Goal: Task Accomplishment & Management: Complete application form

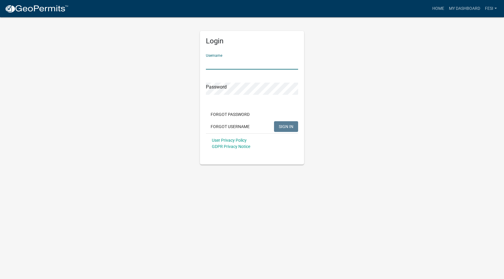
click at [207, 63] on input "Username" at bounding box center [252, 63] width 92 height 12
type input "FESI"
click at [282, 126] on span "SIGN IN" at bounding box center [286, 126] width 15 height 5
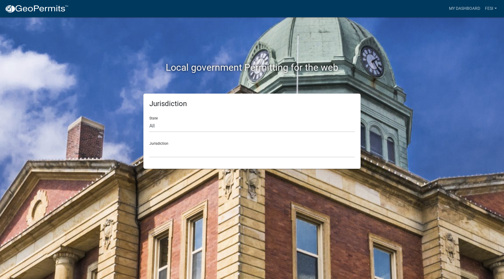
click at [153, 119] on div "State All [US_STATE] [US_STATE] [US_STATE] [US_STATE] [US_STATE] [US_STATE] [US…" at bounding box center [251, 122] width 205 height 21
click at [149, 120] on select "All [US_STATE] [US_STATE] [US_STATE] [US_STATE] [US_STATE] [US_STATE] [US_STATE…" at bounding box center [251, 126] width 205 height 12
click option "[US_STATE]" at bounding box center [0, 0] width 0 height 0
click at [153, 118] on div "State All [US_STATE] [US_STATE] [US_STATE] [US_STATE] [US_STATE] [US_STATE] [US…" at bounding box center [251, 122] width 205 height 21
click at [149, 120] on select "All [US_STATE] [US_STATE] [US_STATE] [US_STATE] [US_STATE] [US_STATE] [US_STATE…" at bounding box center [251, 126] width 205 height 12
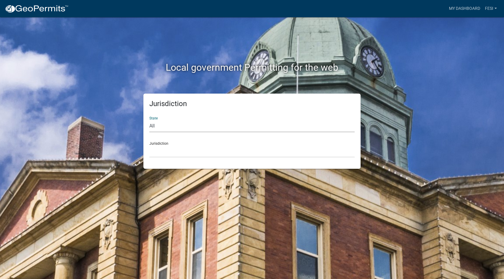
select select "[US_STATE]"
click option "[US_STATE]" at bounding box center [0, 0] width 0 height 0
click at [158, 144] on div "Jurisdiction City of [GEOGRAPHIC_DATA], [US_STATE] City of [GEOGRAPHIC_DATA], […" at bounding box center [251, 147] width 205 height 21
click at [157, 144] on div "Jurisdiction City of [GEOGRAPHIC_DATA], [US_STATE] City of [GEOGRAPHIC_DATA], […" at bounding box center [251, 147] width 205 height 21
click at [149, 145] on select "City of [GEOGRAPHIC_DATA], [US_STATE] City of [GEOGRAPHIC_DATA], [US_STATE] Cit…" at bounding box center [251, 151] width 205 height 12
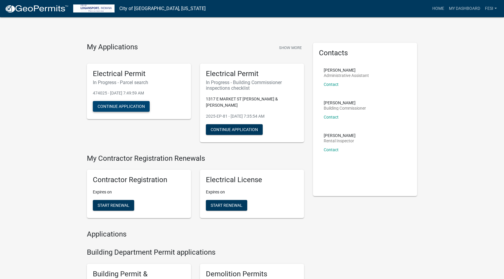
click at [110, 106] on button "Continue Application" at bounding box center [121, 106] width 57 height 11
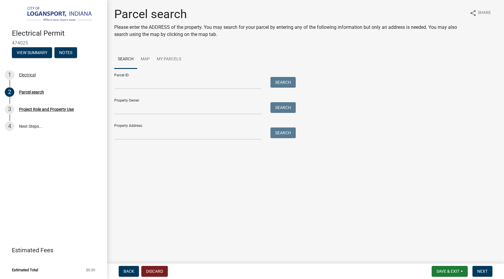
click at [123, 76] on div "Parcel ID: Search" at bounding box center [203, 79] width 178 height 21
click at [121, 84] on input "Parcel ID:" at bounding box center [187, 83] width 147 height 12
click at [166, 60] on link "My Parcels" at bounding box center [169, 59] width 32 height 19
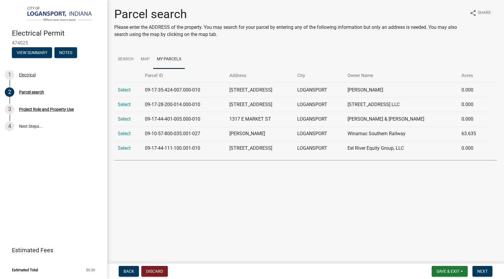
click at [339, 120] on td "LOGANSPORT" at bounding box center [318, 119] width 50 height 15
click at [381, 120] on td "[PERSON_NAME] & [PERSON_NAME]" at bounding box center [401, 119] width 114 height 15
click at [125, 118] on link "Select" at bounding box center [124, 119] width 13 height 6
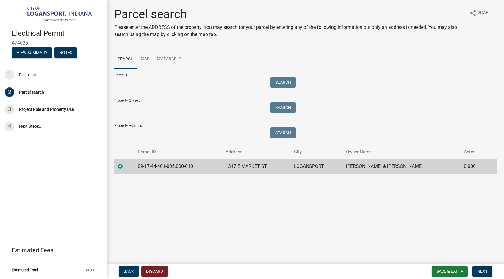
click at [129, 114] on input "Property Owner:" at bounding box center [187, 108] width 147 height 12
type input "[PERSON_NAME]"
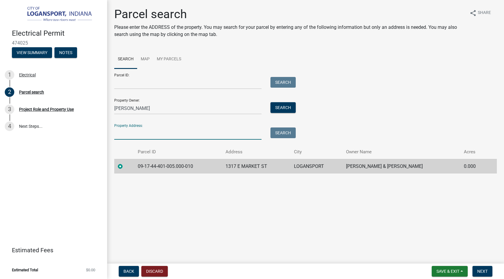
click at [120, 135] on input "Property Address:" at bounding box center [187, 134] width 147 height 12
click at [186, 166] on td "09-17-44-401-005.000-010" at bounding box center [178, 166] width 88 height 15
click at [122, 166] on div at bounding box center [124, 166] width 13 height 7
click at [125, 163] on label at bounding box center [125, 163] width 0 height 0
click at [125, 166] on input "radio" at bounding box center [127, 165] width 4 height 4
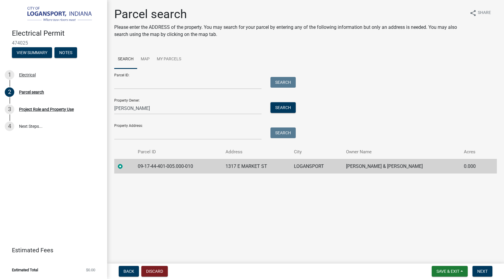
click at [125, 163] on label at bounding box center [125, 163] width 0 height 0
click at [125, 166] on input "radio" at bounding box center [127, 165] width 4 height 4
click at [444, 271] on span "Save & Exit" at bounding box center [447, 271] width 23 height 5
click at [430, 242] on button "Save" at bounding box center [444, 242] width 48 height 14
click at [129, 107] on input "Property Owner:" at bounding box center [187, 108] width 147 height 12
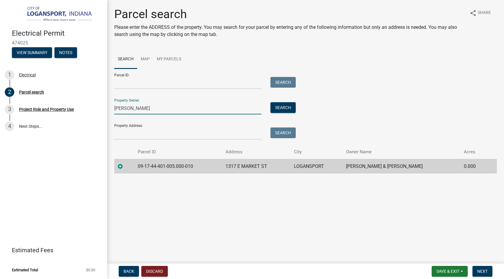
type input "[PERSON_NAME]"
drag, startPoint x: 133, startPoint y: 136, endPoint x: 129, endPoint y: 136, distance: 3.9
click at [133, 136] on input "Property Address:" at bounding box center [187, 134] width 147 height 12
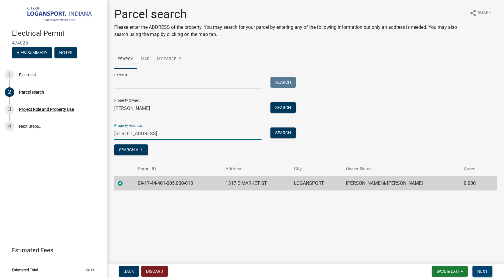
type input "[STREET_ADDRESS]"
click at [476, 271] on button "Next" at bounding box center [482, 271] width 20 height 11
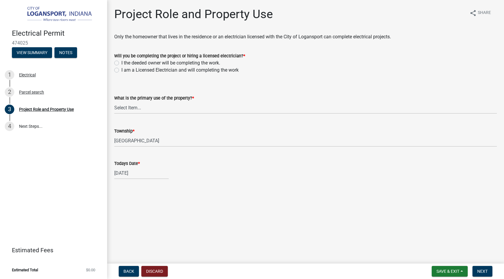
click at [121, 71] on label "I am a Licensed Electrician and will completing the work" at bounding box center [179, 70] width 117 height 7
click at [121, 70] on input "I am a Licensed Electrician and will completing the work" at bounding box center [123, 69] width 4 height 4
radio input "true"
click at [114, 102] on select "Select Item... Residential Commercial Public" at bounding box center [305, 108] width 382 height 12
click option "Residential" at bounding box center [0, 0] width 0 height 0
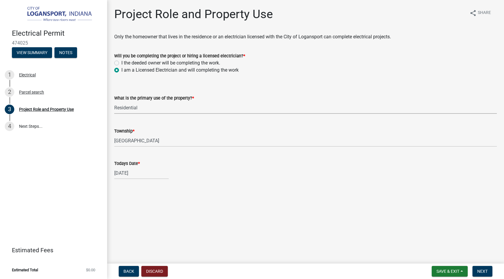
select select "530f9f5f-3156-4079-bc91-3d3598a96b73"
click at [484, 270] on span "Next" at bounding box center [482, 271] width 10 height 5
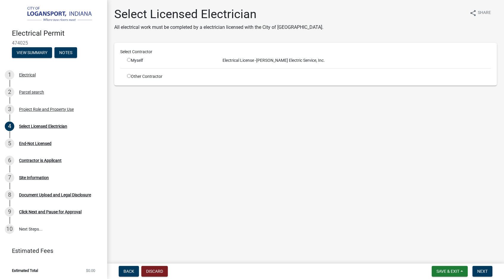
click at [128, 60] on input "radio" at bounding box center [129, 60] width 4 height 4
radio input "true"
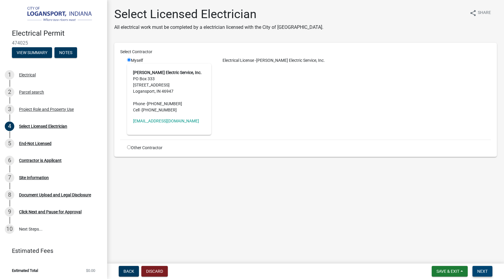
click at [481, 270] on span "Next" at bounding box center [482, 271] width 10 height 5
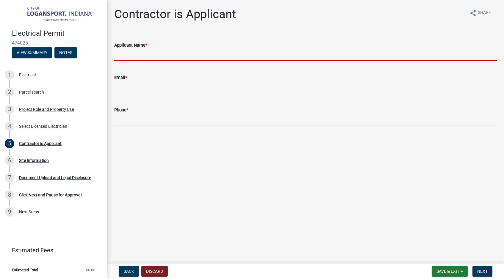
click at [124, 57] on input "Applicant Name *" at bounding box center [305, 55] width 382 height 12
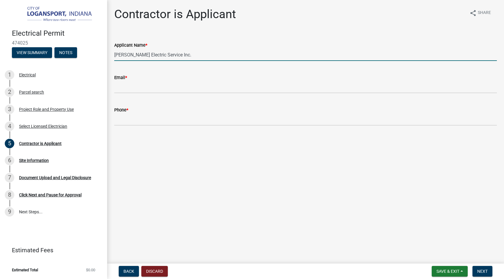
type input "[PERSON_NAME] Electric Service Inc."
click at [131, 84] on input "Email *" at bounding box center [305, 87] width 382 height 12
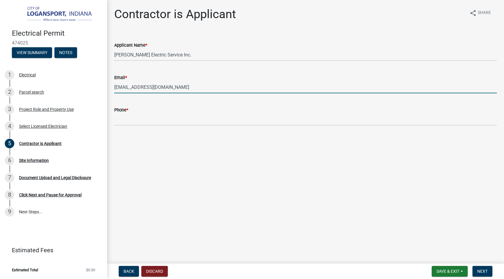
type input "[EMAIL_ADDRESS][DOMAIN_NAME]"
click at [126, 120] on input "Phone *" at bounding box center [305, 120] width 382 height 12
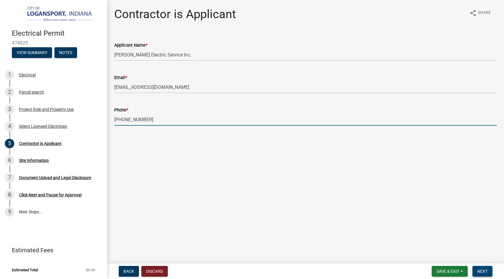
type input "[PHONE_NUMBER]"
click at [483, 271] on span "Next" at bounding box center [482, 271] width 10 height 5
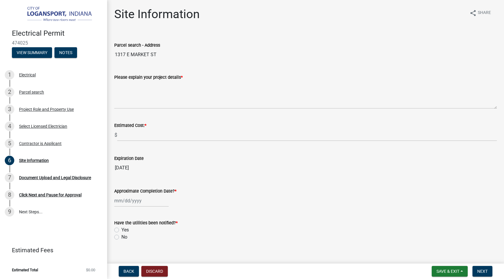
click at [125, 169] on input "[DATE]" at bounding box center [305, 168] width 382 height 12
drag, startPoint x: 122, startPoint y: 169, endPoint x: 129, endPoint y: 170, distance: 6.6
click at [129, 170] on input "[DATE]" at bounding box center [305, 168] width 382 height 12
click at [137, 169] on input "[DATE]" at bounding box center [305, 168] width 382 height 12
select select "9"
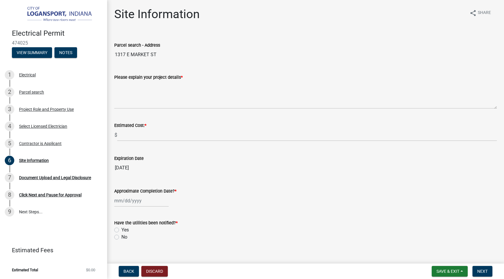
select select "2025"
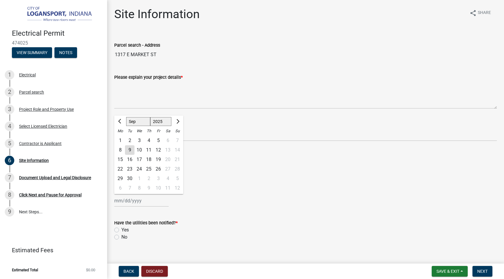
drag, startPoint x: 115, startPoint y: 201, endPoint x: 146, endPoint y: 202, distance: 30.9
click at [146, 202] on input "Approximate Completion Date? *" at bounding box center [141, 201] width 54 height 12
click at [125, 201] on input "Approximate Completion Date? *" at bounding box center [141, 201] width 54 height 12
click at [128, 179] on div "30" at bounding box center [130, 179] width 10 height 10
type input "[DATE]"
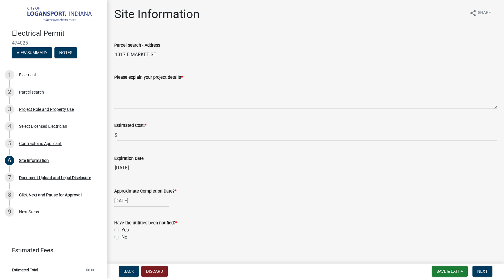
click at [121, 230] on label "Yes" at bounding box center [124, 230] width 7 height 7
click at [121, 230] on input "Yes" at bounding box center [123, 229] width 4 height 4
radio input "true"
click at [482, 271] on span "Next" at bounding box center [482, 271] width 10 height 5
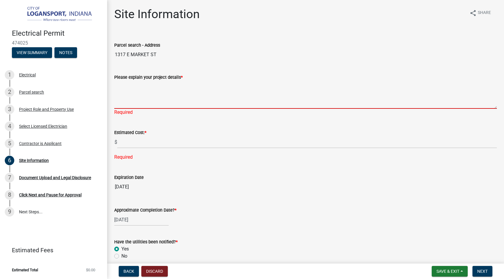
click at [122, 103] on textarea "Please explain your project details *" at bounding box center [305, 95] width 382 height 28
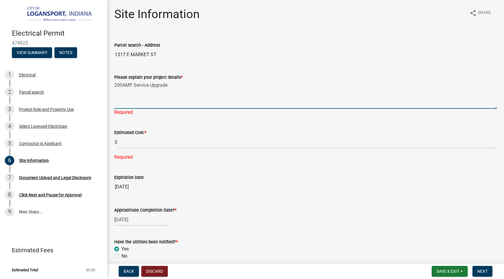
type textarea "200AMP Service Upgrade"
click at [122, 144] on input "text" at bounding box center [306, 142] width 379 height 12
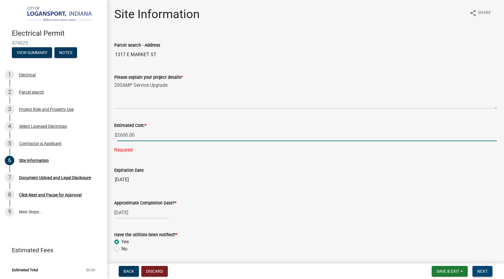
type input "2600"
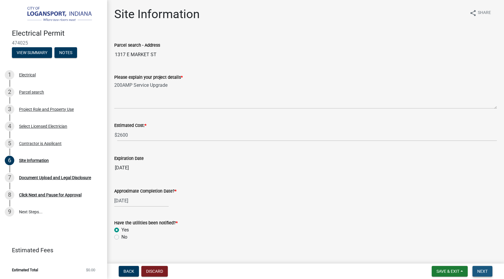
click at [484, 271] on span "Next" at bounding box center [482, 271] width 10 height 5
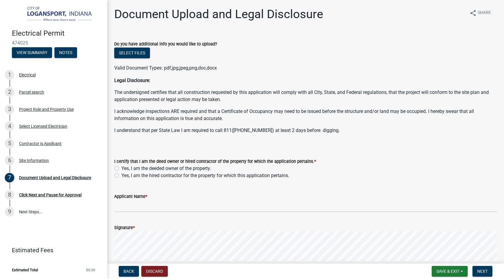
click at [121, 177] on label "Yes, I am the hired contractor for the property for which this application pert…" at bounding box center [205, 175] width 168 height 7
click at [121, 176] on input "Yes, I am the hired contractor for the property for which this application pert…" at bounding box center [123, 174] width 4 height 4
radio input "true"
click at [151, 269] on button "Discard" at bounding box center [154, 271] width 26 height 11
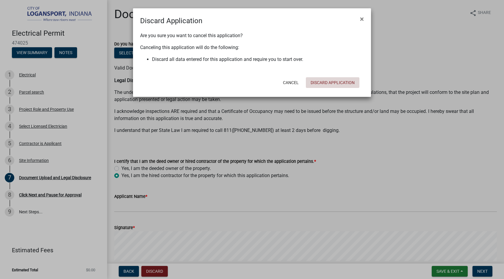
click at [327, 83] on button "Discard Application" at bounding box center [333, 82] width 54 height 11
